Goal: Transaction & Acquisition: Purchase product/service

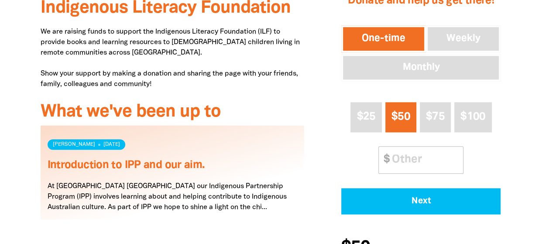
scroll to position [389, 0]
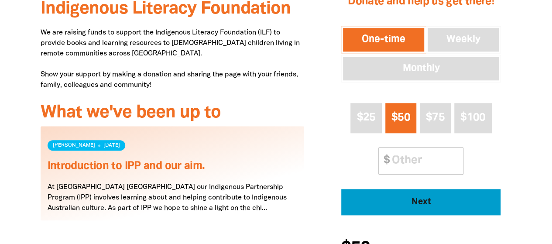
click at [404, 205] on span "Next" at bounding box center [421, 202] width 135 height 9
select select "AU"
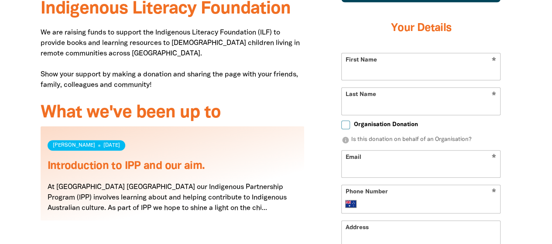
scroll to position [355, 0]
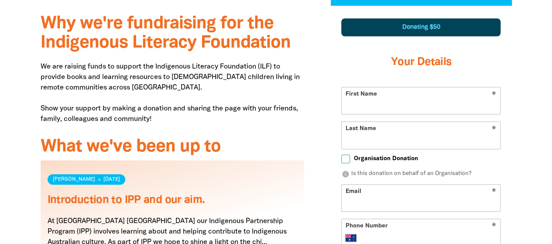
click at [379, 103] on input "First Name" at bounding box center [421, 100] width 159 height 27
type input "[PERSON_NAME]"
click at [369, 144] on input "Last Name" at bounding box center [421, 135] width 159 height 27
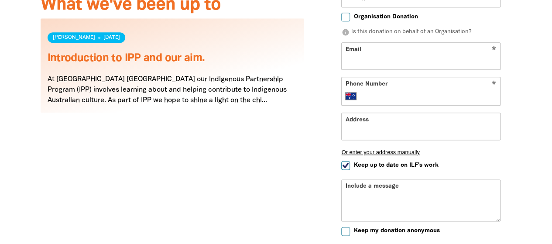
scroll to position [511, 0]
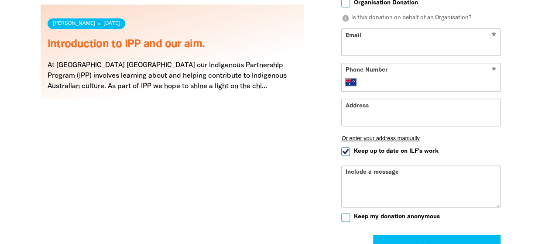
type input "Roxon"
click at [349, 148] on input "Keep up to date on ILF's work" at bounding box center [345, 151] width 9 height 9
checkbox input "false"
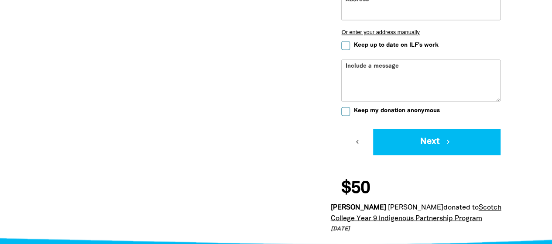
scroll to position [617, 0]
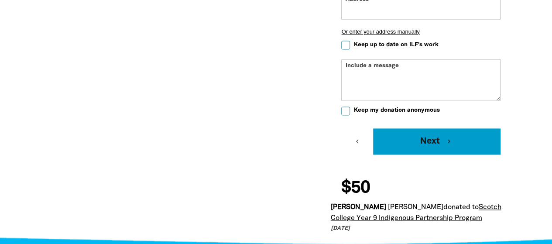
click at [445, 137] on button "Next chevron_right" at bounding box center [437, 141] width 128 height 26
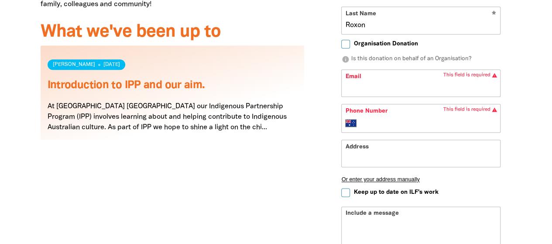
scroll to position [469, 0]
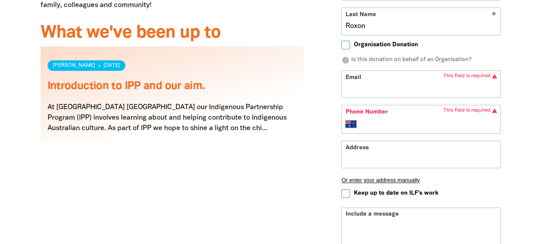
click at [402, 87] on input "Email" at bounding box center [421, 84] width 159 height 27
type input "annieroxon@hotmail.com"
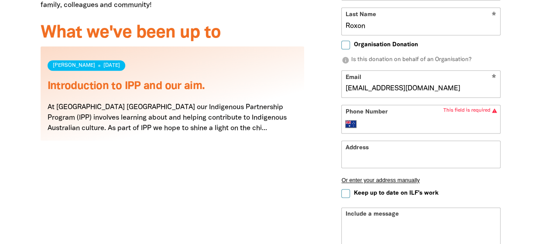
click at [382, 123] on input "Phone Number" at bounding box center [430, 124] width 134 height 10
type input "0400 857 637"
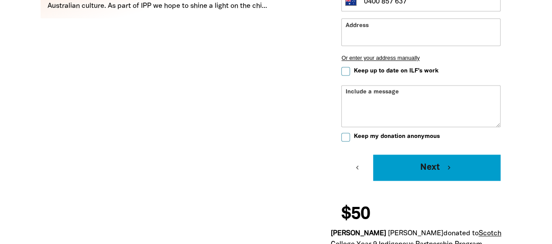
click at [413, 173] on button "Next chevron_right" at bounding box center [437, 168] width 128 height 26
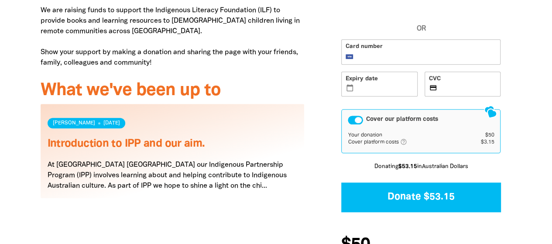
scroll to position [412, 0]
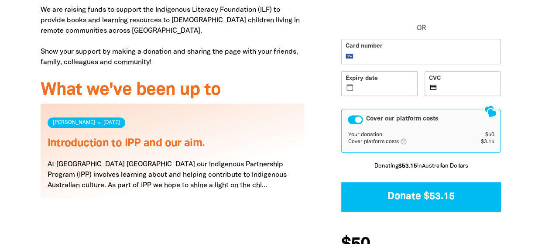
click at [358, 120] on div "Cover our platform costs" at bounding box center [355, 119] width 15 height 9
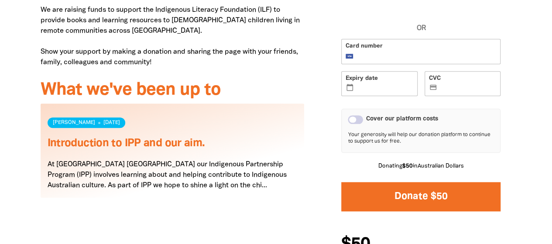
click at [390, 197] on button "Donate $50" at bounding box center [420, 196] width 159 height 29
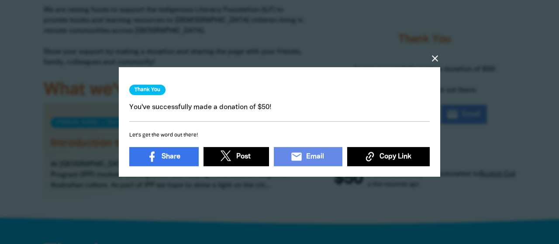
click at [436, 56] on icon "close" at bounding box center [435, 58] width 10 height 10
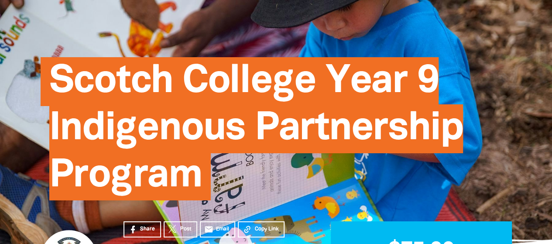
scroll to position [41, 0]
